Goal: Ask a question

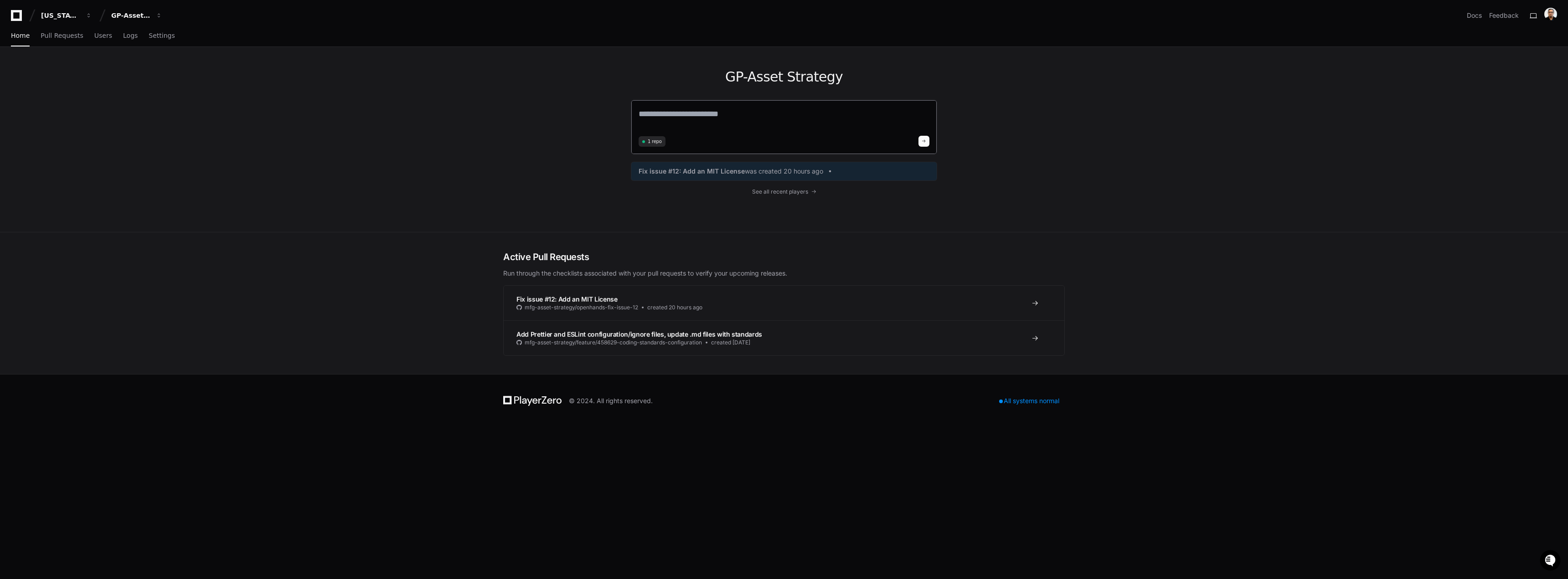
click at [561, 117] on textarea at bounding box center [784, 120] width 291 height 26
paste textarea "**********"
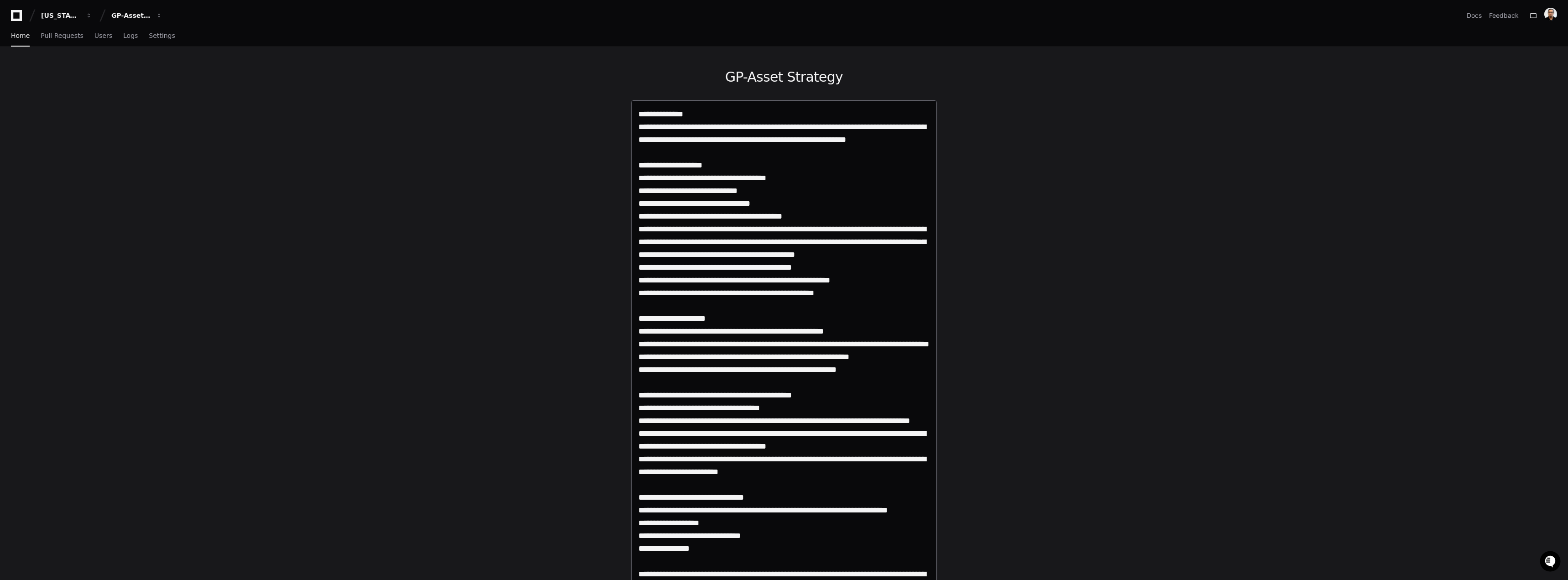
click at [562, 143] on textarea at bounding box center [784, 579] width 291 height 944
click at [562, 140] on textarea at bounding box center [784, 579] width 291 height 944
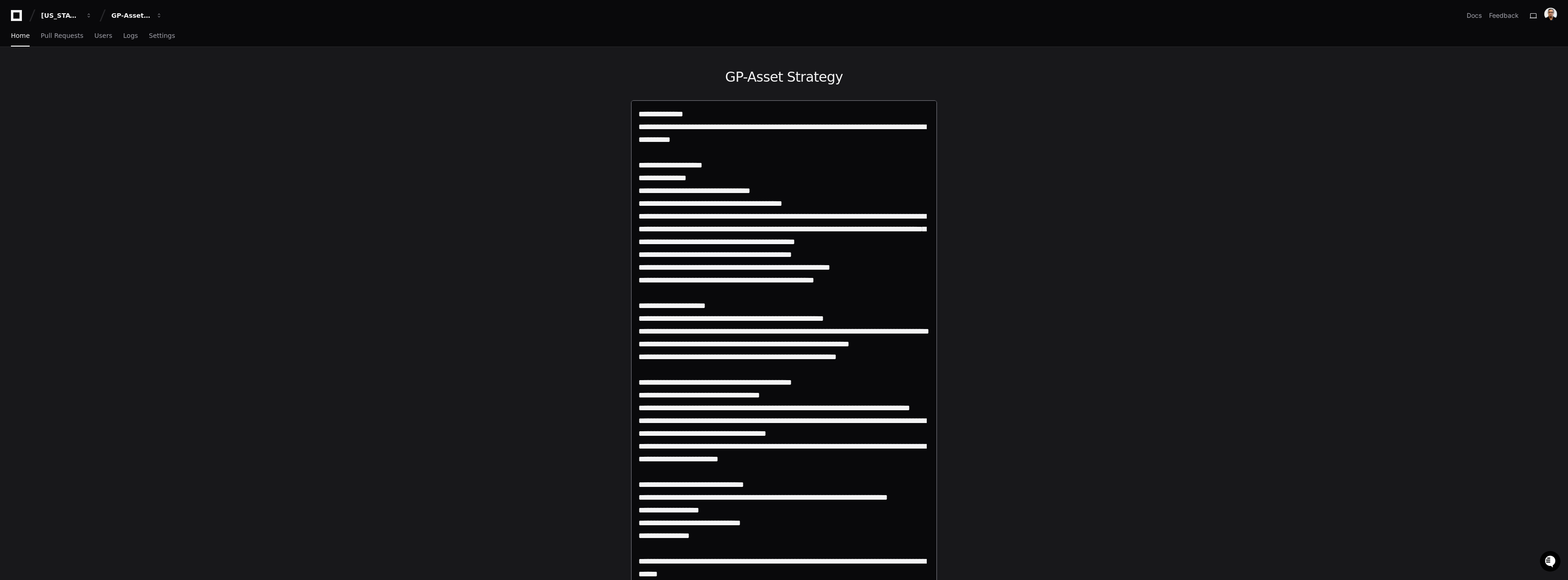
paste textarea "**********"
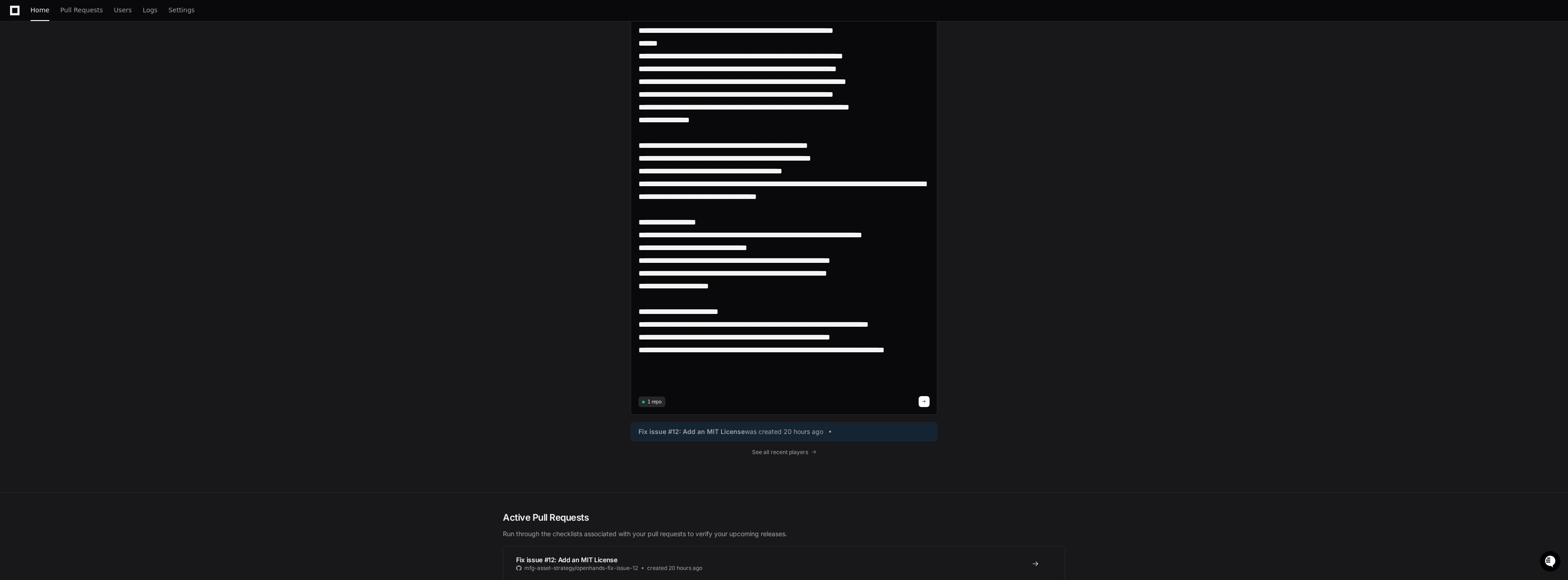
scroll to position [502, 0]
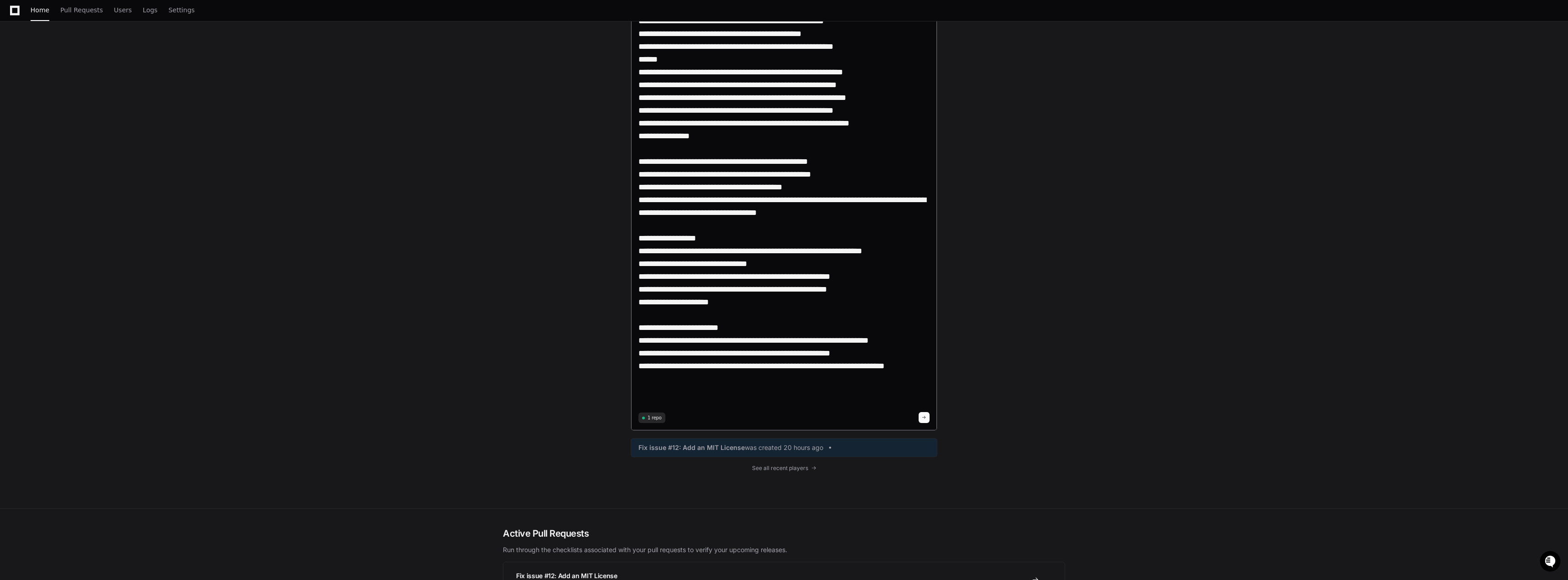
drag, startPoint x: 894, startPoint y: 353, endPoint x: 640, endPoint y: 352, distance: 254.0
click at [562, 352] on textarea at bounding box center [784, 7] width 291 height 804
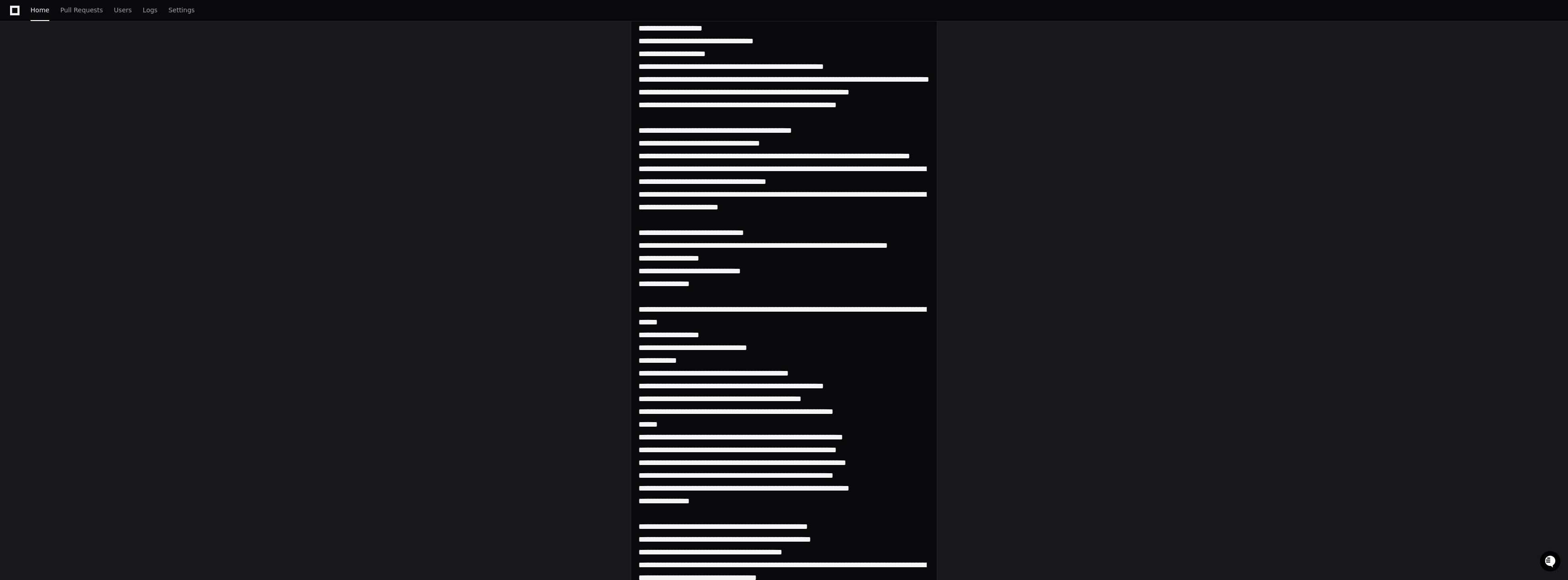
scroll to position [274, 0]
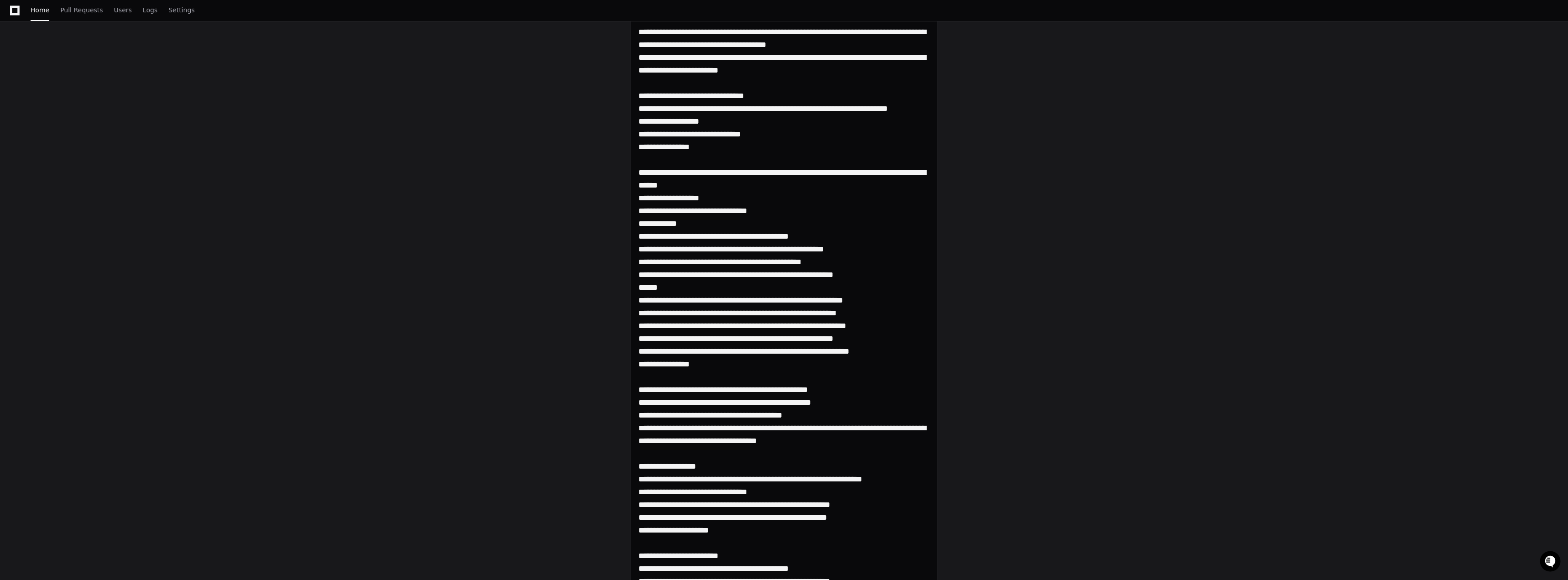
drag, startPoint x: 706, startPoint y: 377, endPoint x: 615, endPoint y: 185, distance: 212.5
click at [562, 182] on div "GP-Asset Strategy 1 repo Fix issue #12: Add an MIT License was created 20 hours…" at bounding box center [784, 255] width 584 height 963
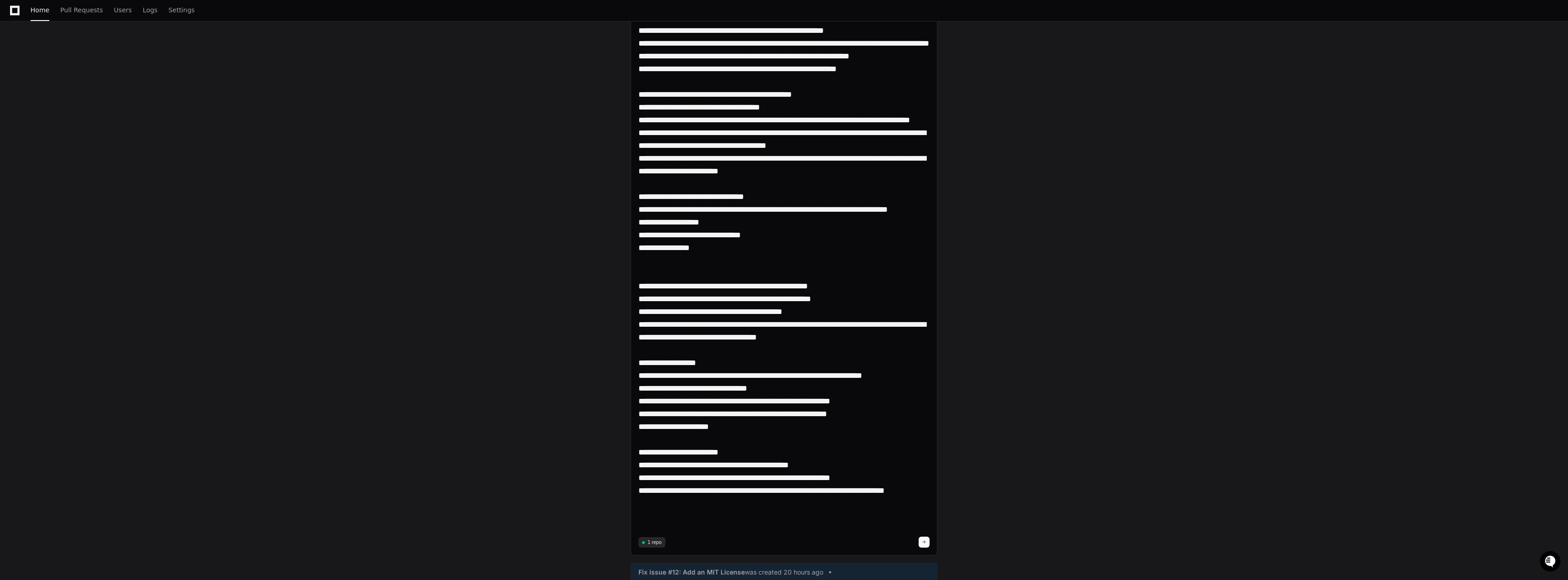
scroll to position [183, 0]
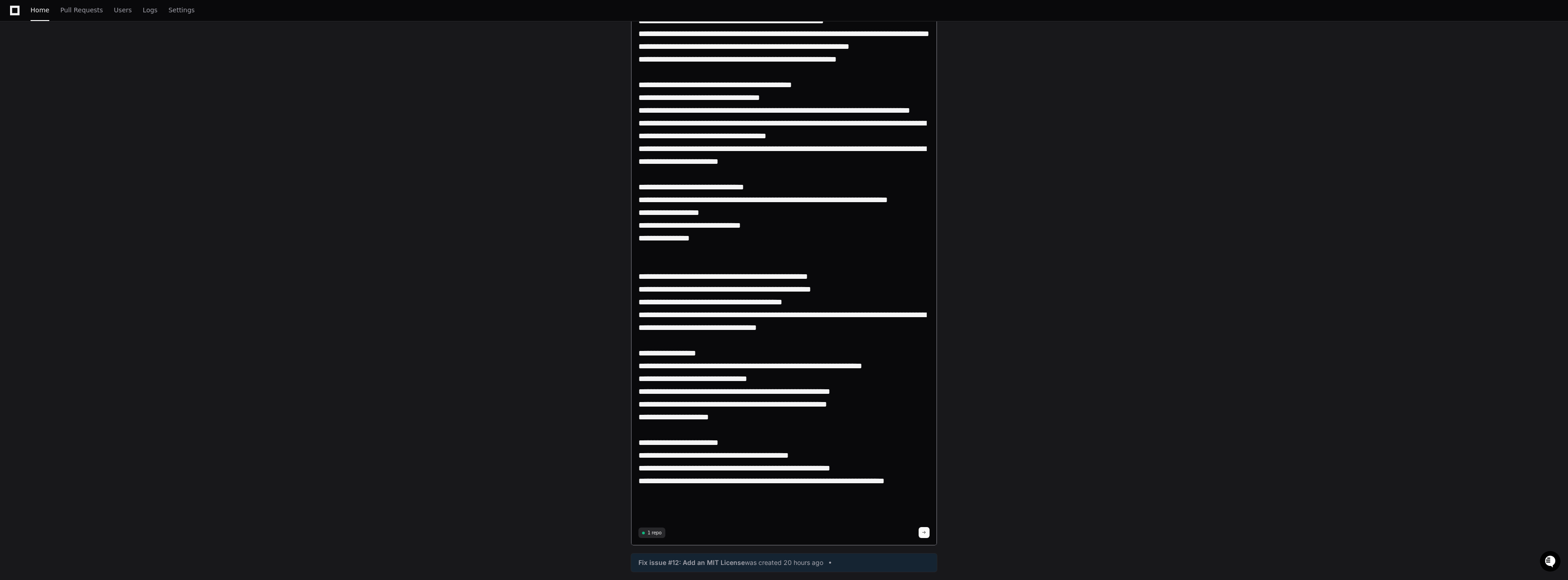
click at [562, 288] on textarea at bounding box center [784, 224] width 291 height 599
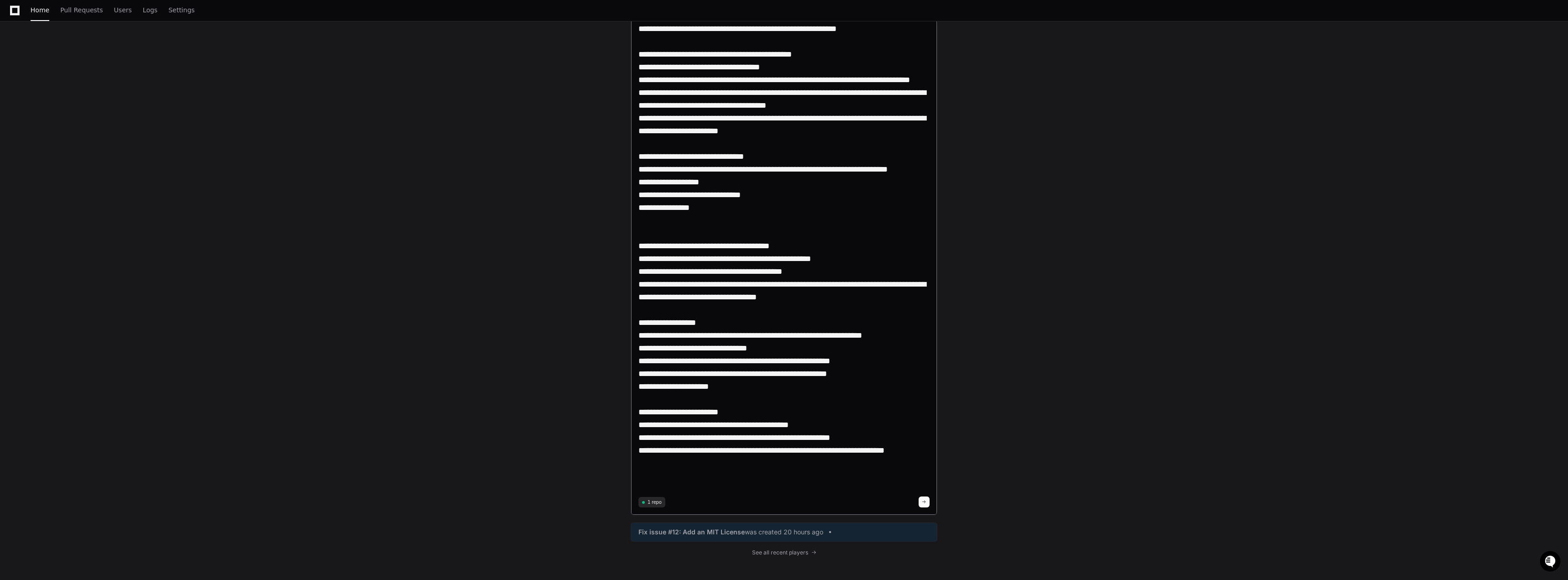
scroll to position [228, 0]
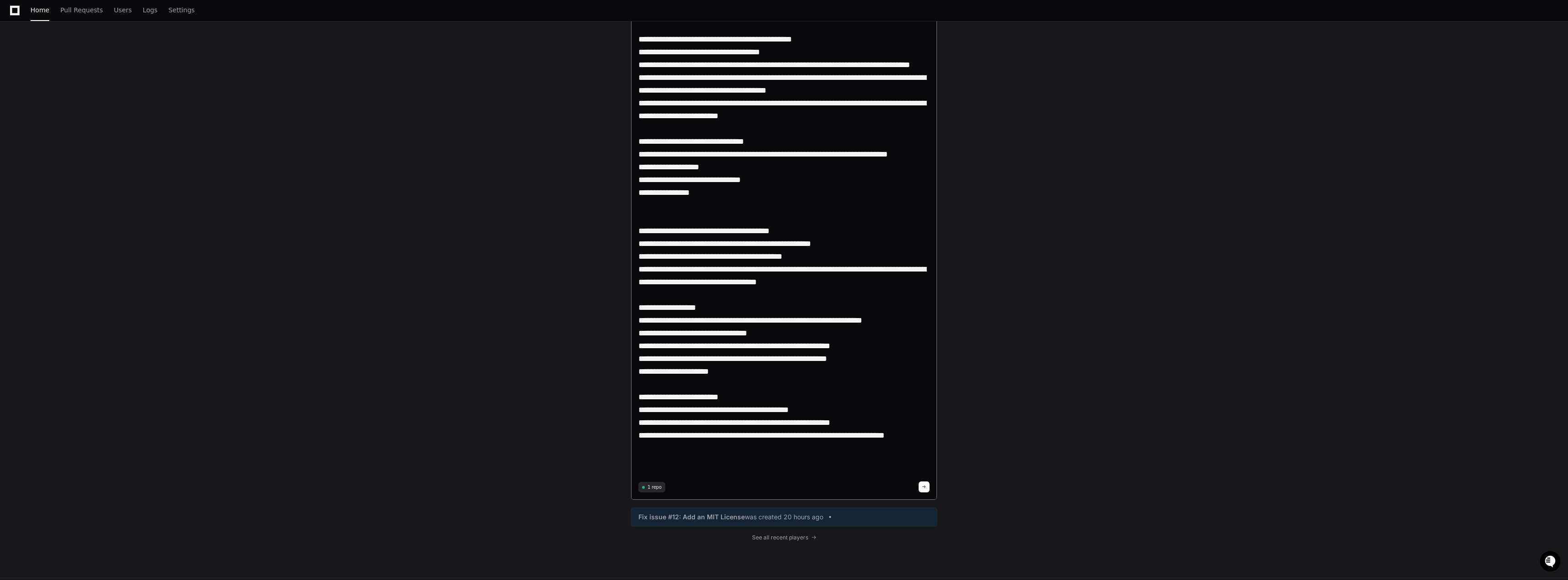
click at [562, 383] on textarea at bounding box center [784, 179] width 291 height 599
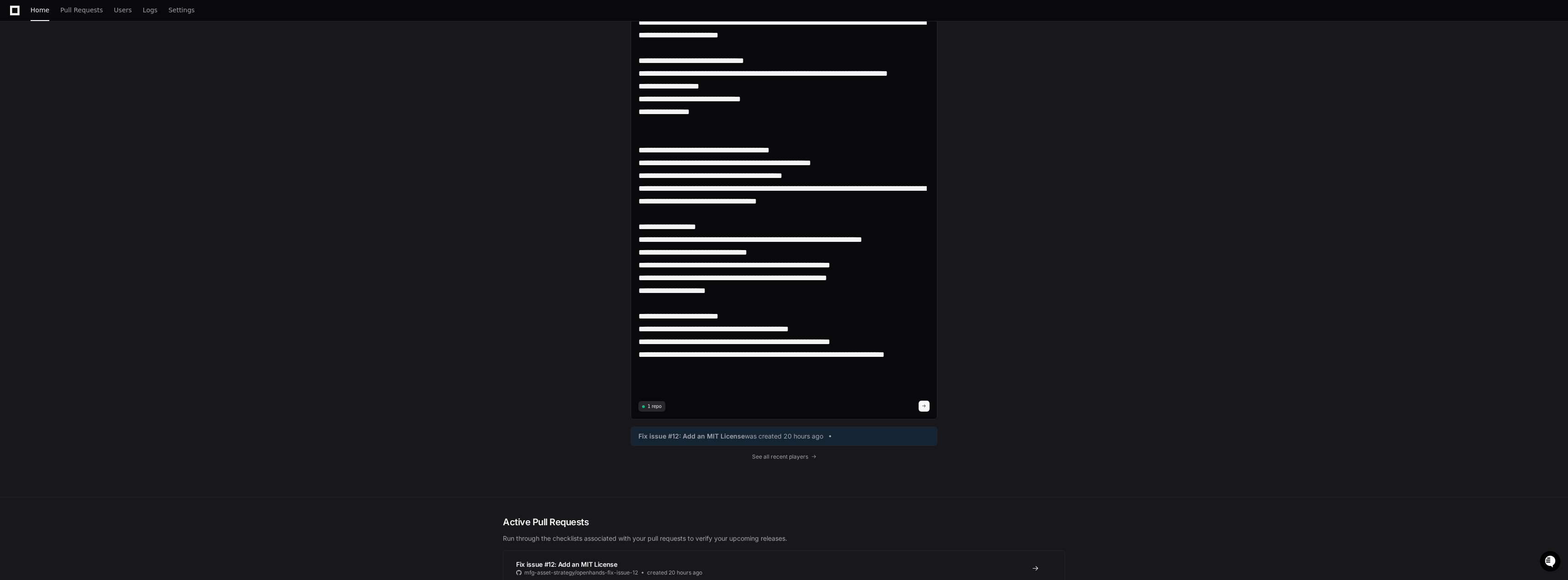
scroll to position [319, 0]
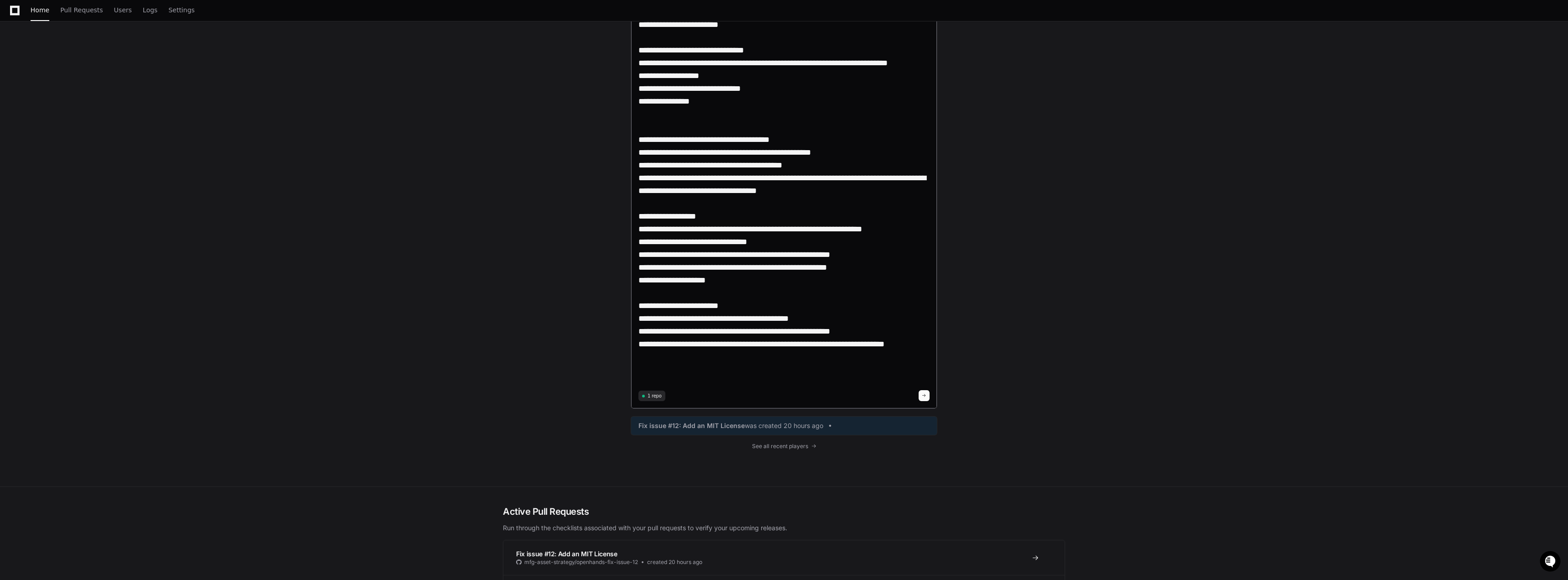
click at [562, 358] on textarea at bounding box center [784, 88] width 291 height 599
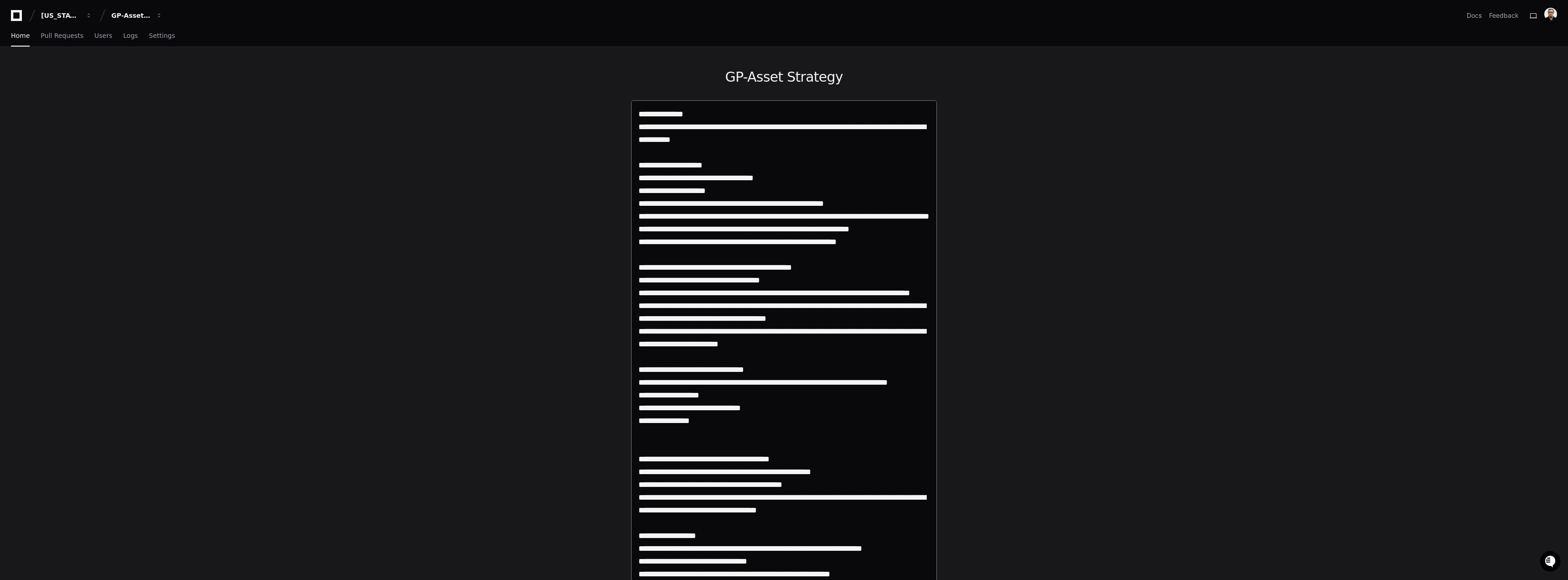
type textarea "**********"
